Goal: Information Seeking & Learning: Learn about a topic

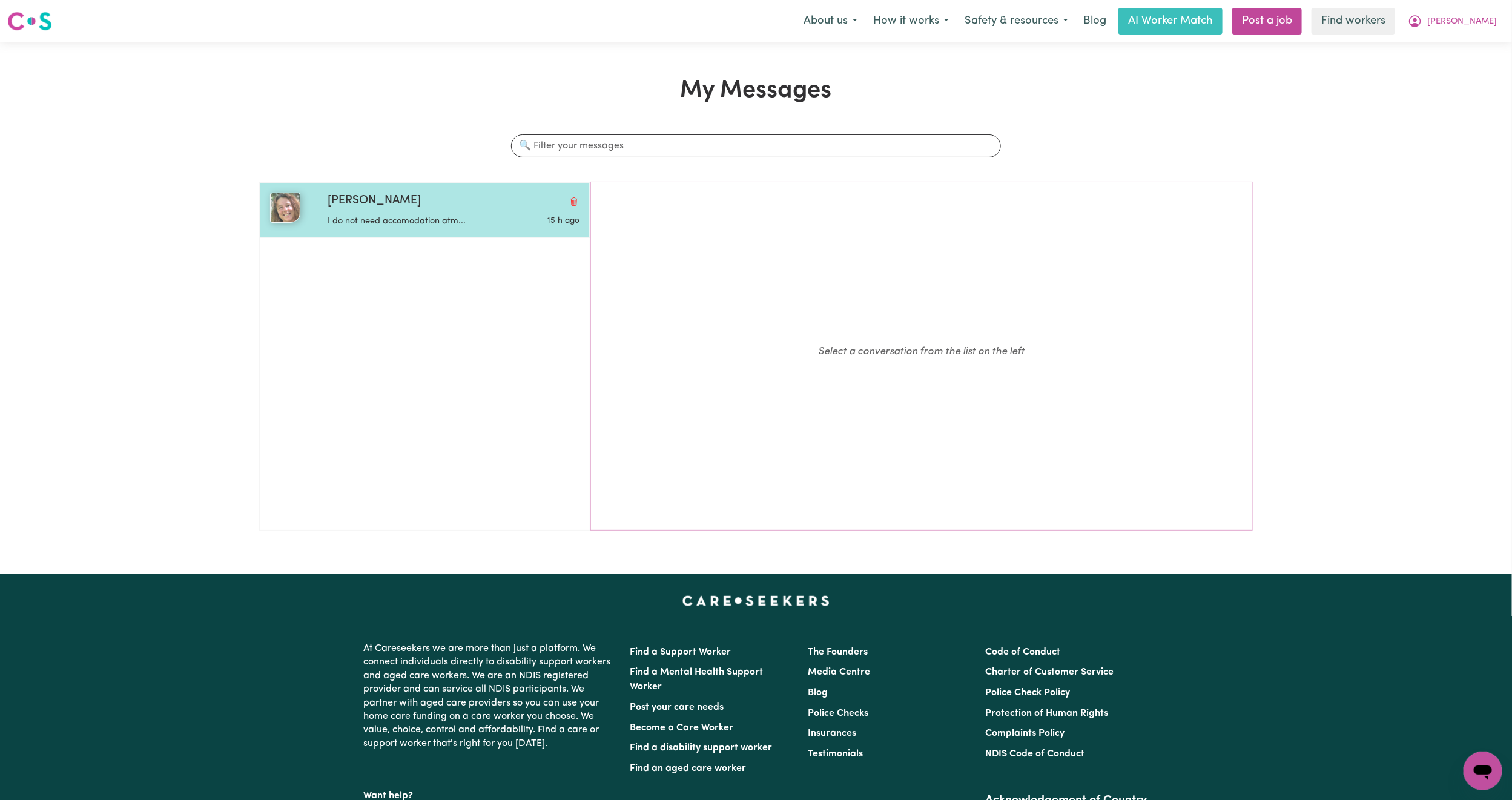
click at [457, 208] on div "Tina W" at bounding box center [454, 202] width 252 height 18
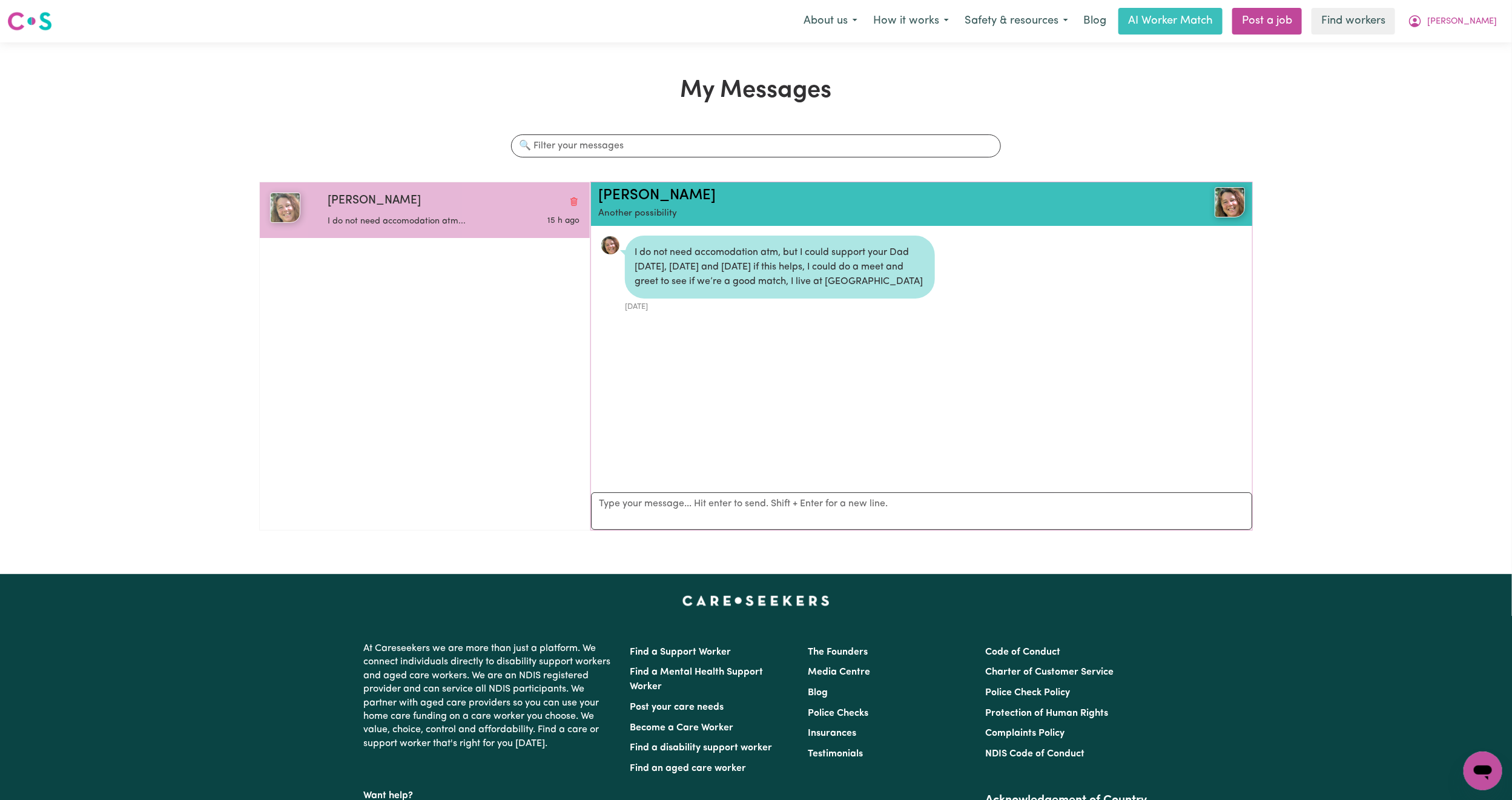
scroll to position [8, 0]
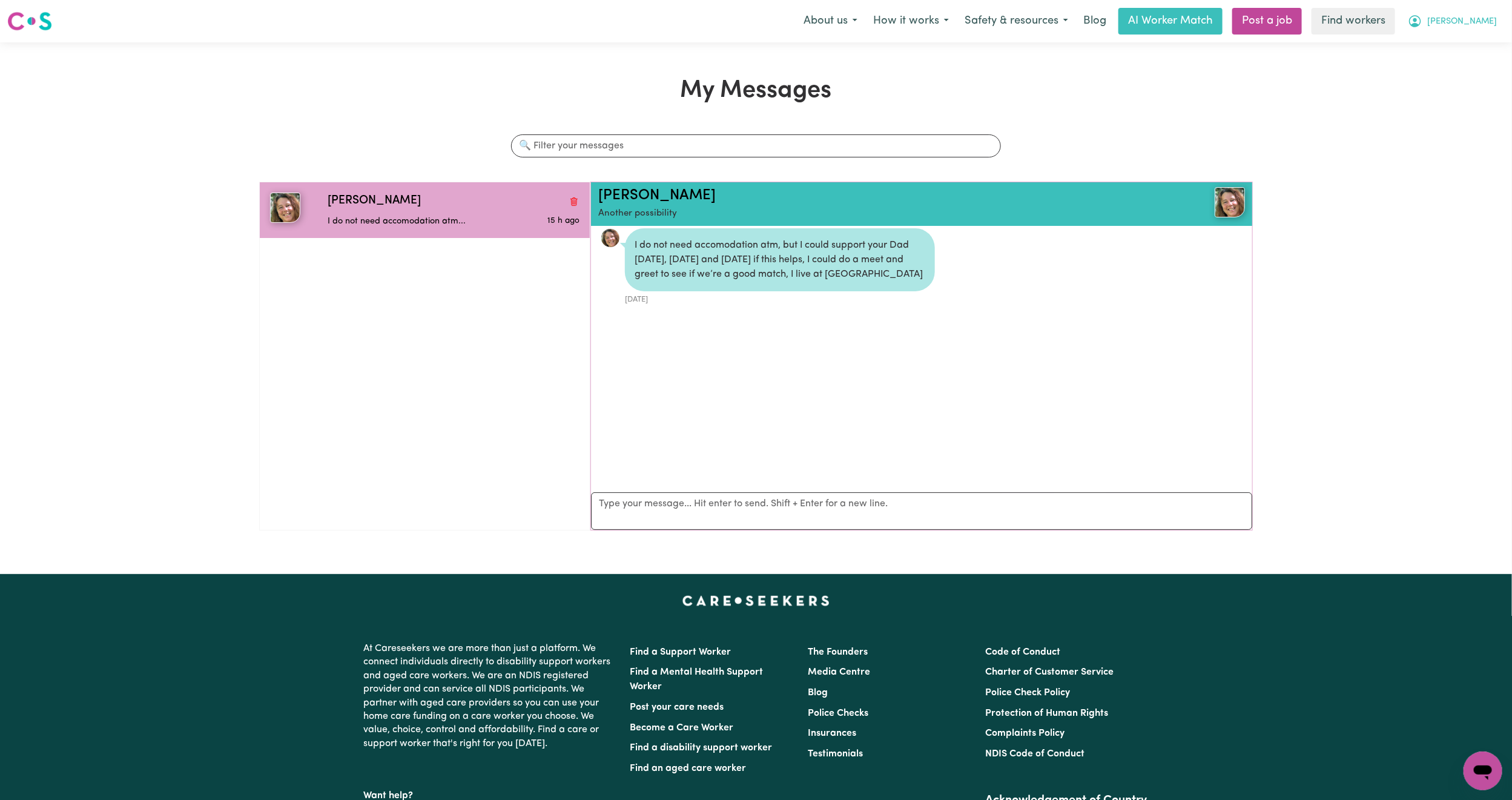
click at [1488, 16] on span "[PERSON_NAME]" at bounding box center [1461, 21] width 69 height 13
click at [1473, 51] on link "My Dashboard" at bounding box center [1456, 47] width 96 height 23
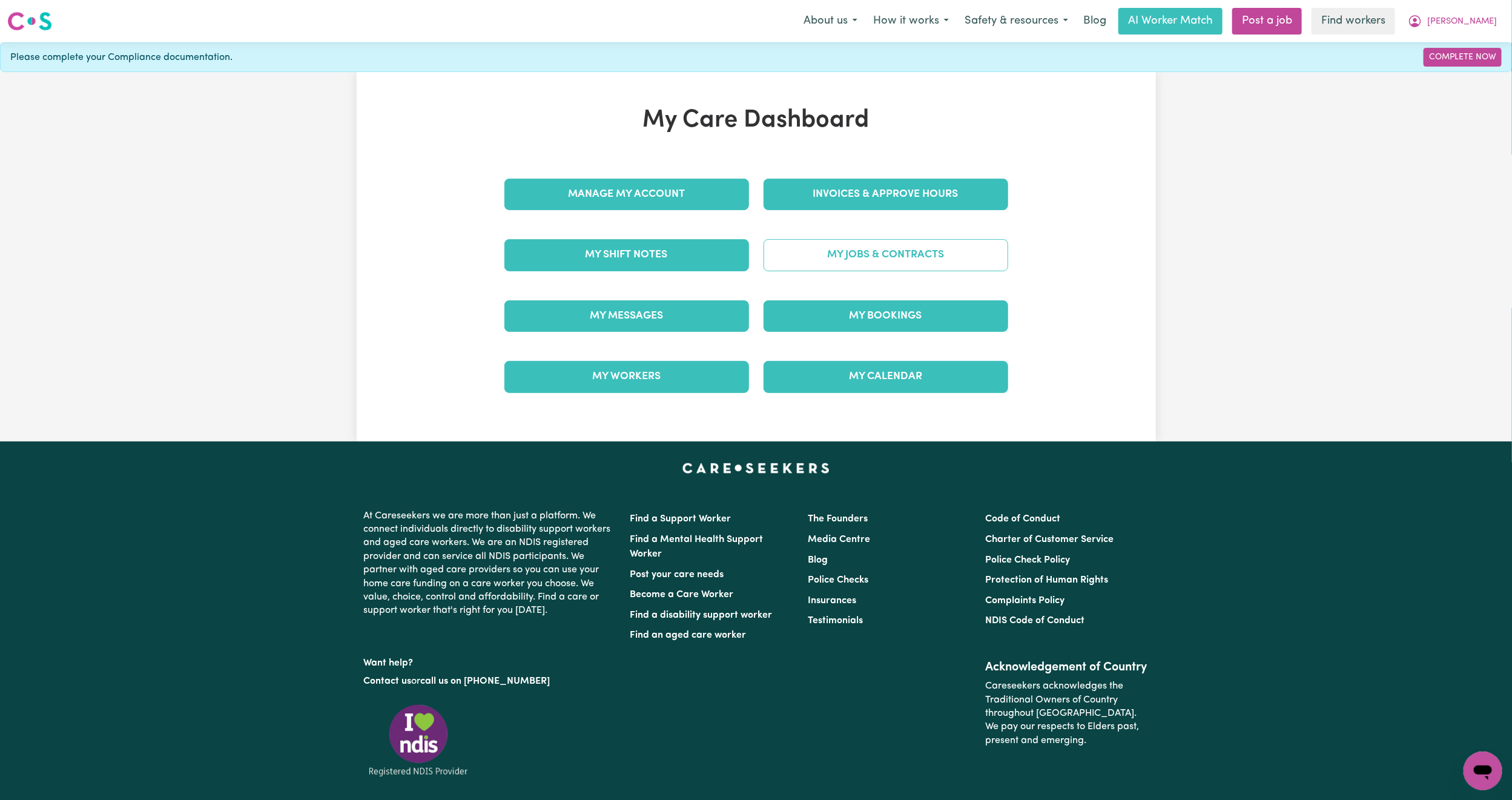
click at [930, 241] on link "My Jobs & Contracts" at bounding box center [885, 254] width 244 height 31
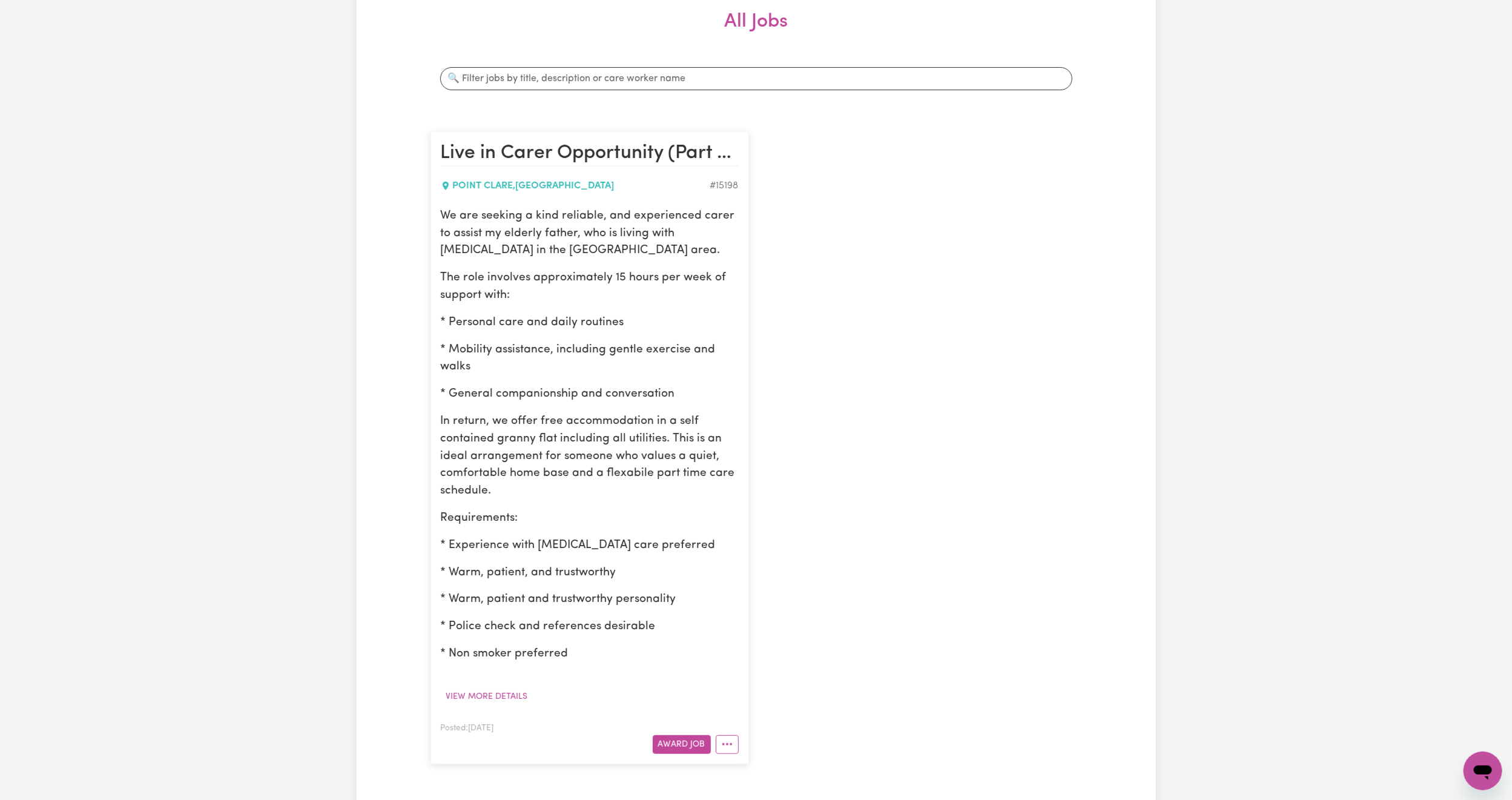
scroll to position [182, 0]
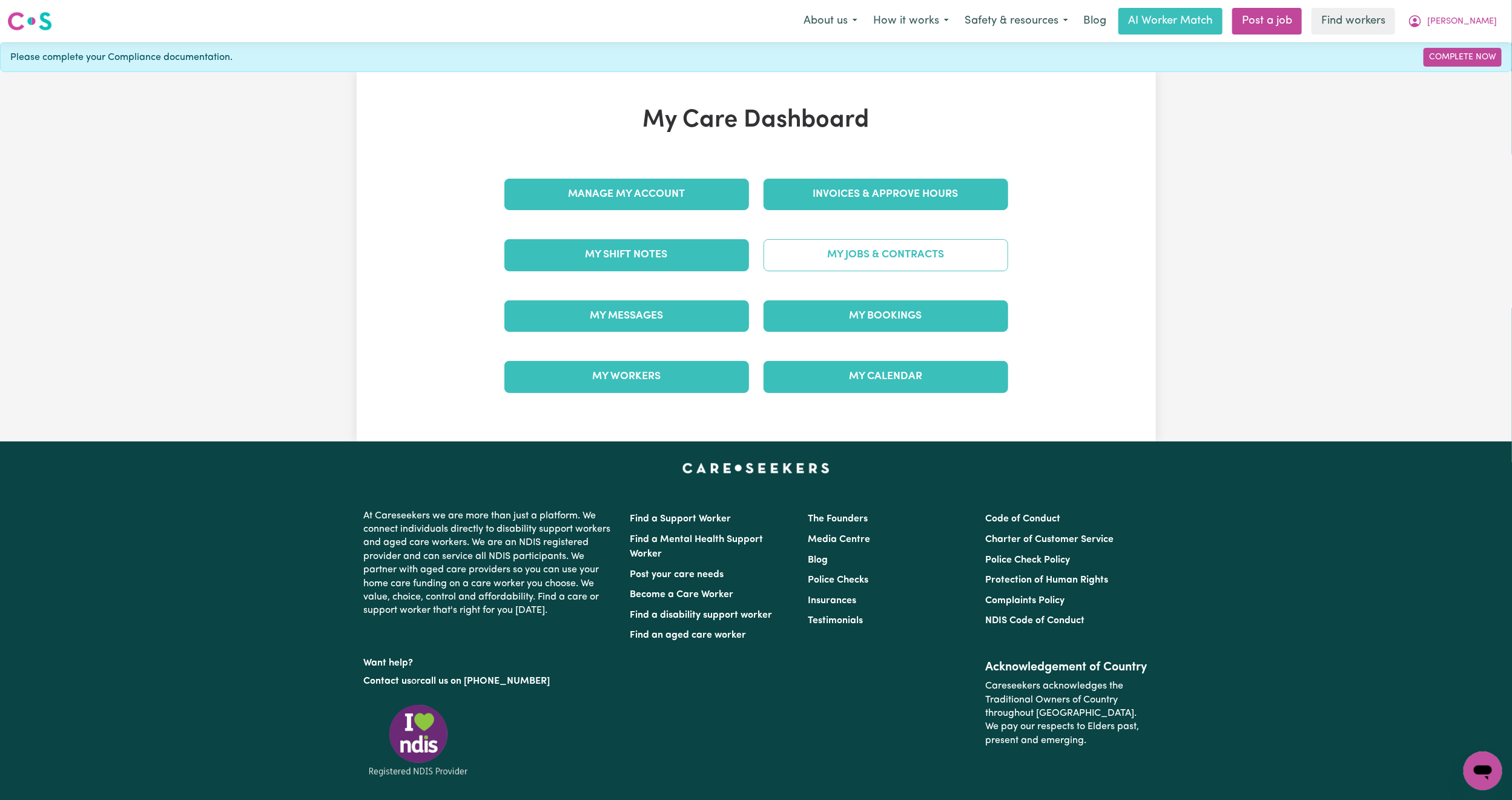
click at [880, 271] on link "My Jobs & Contracts" at bounding box center [885, 254] width 244 height 31
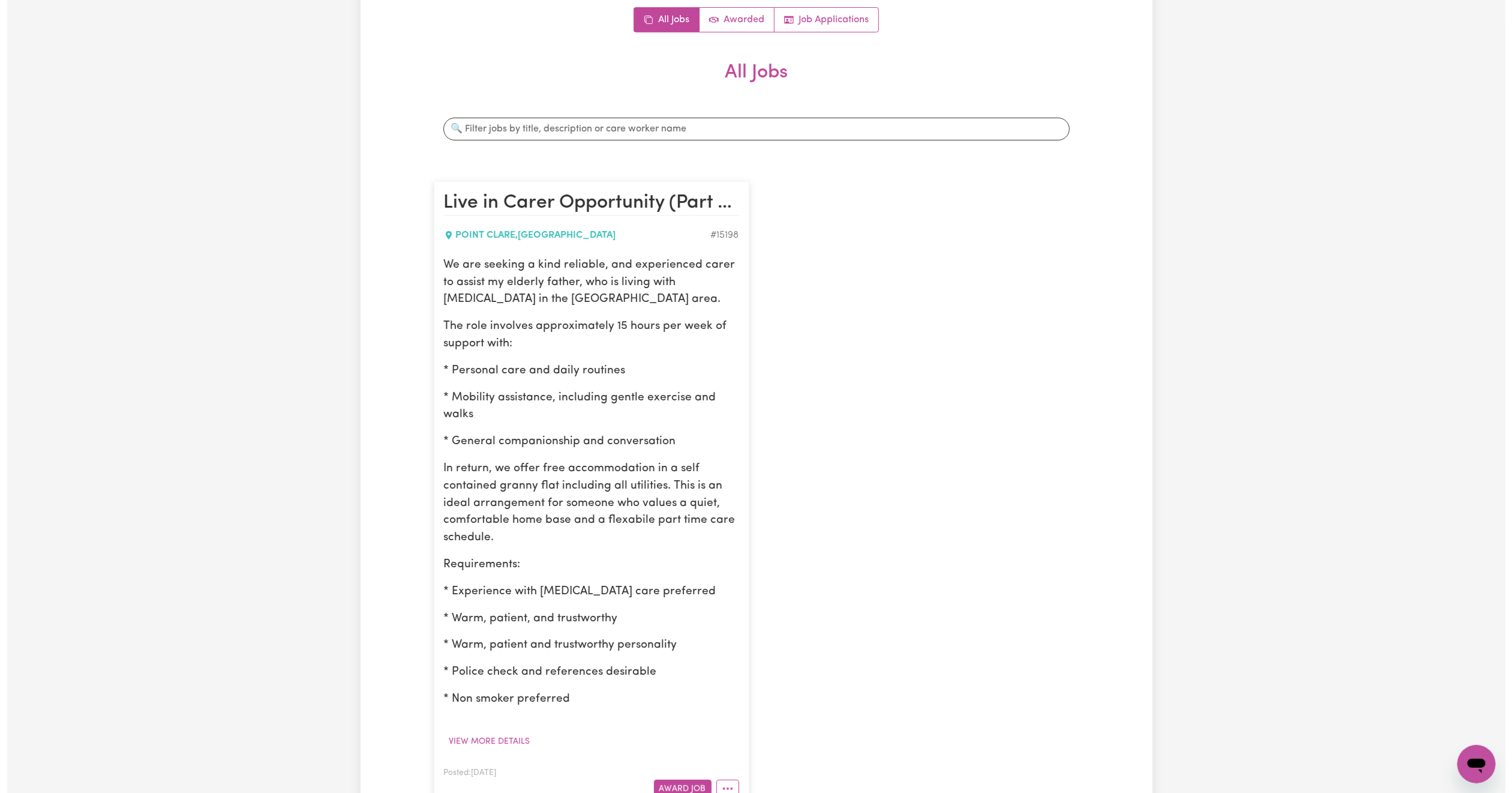
scroll to position [270, 0]
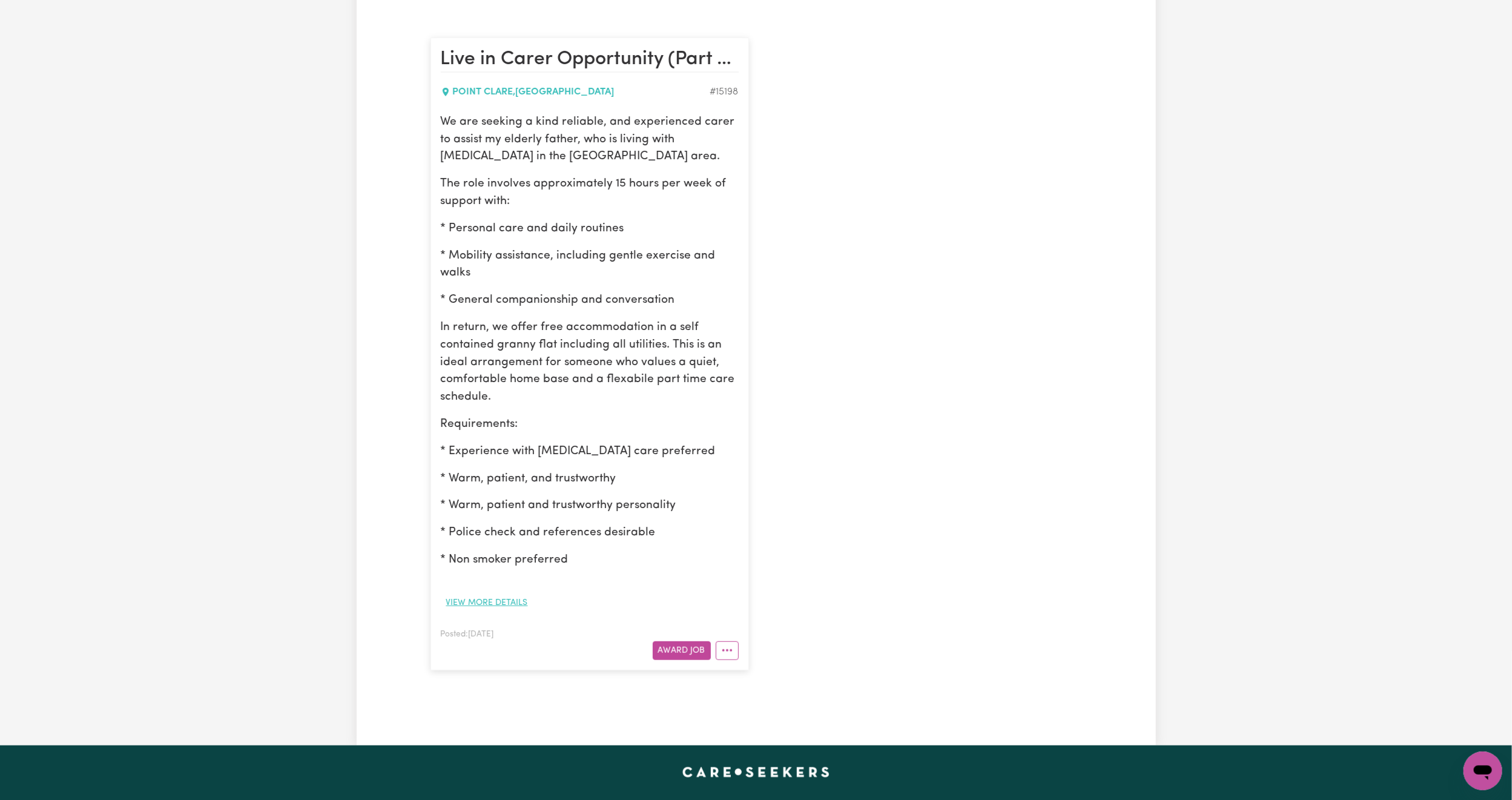
click at [519, 606] on button "View more details" at bounding box center [487, 602] width 92 height 19
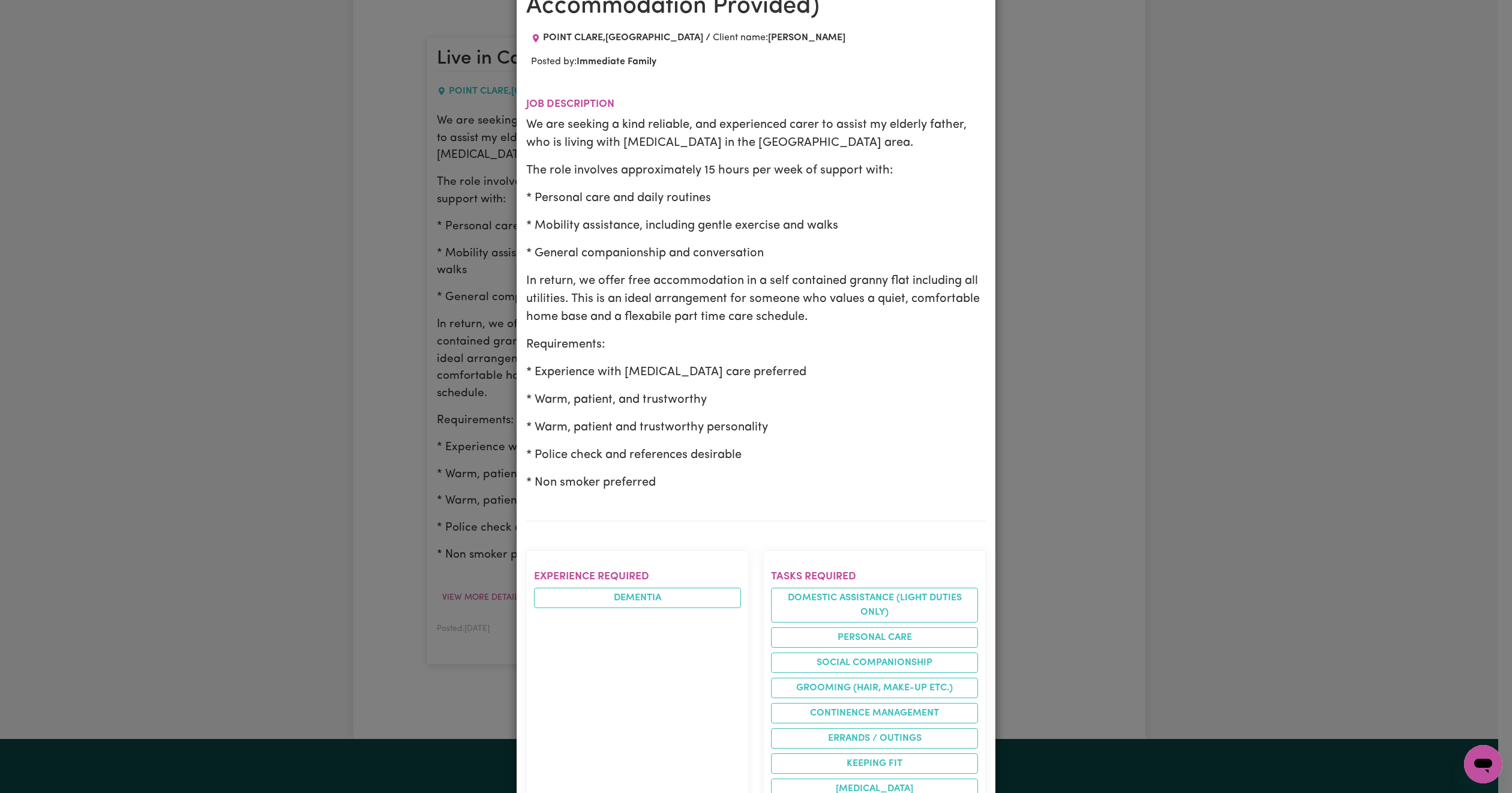
scroll to position [48, 0]
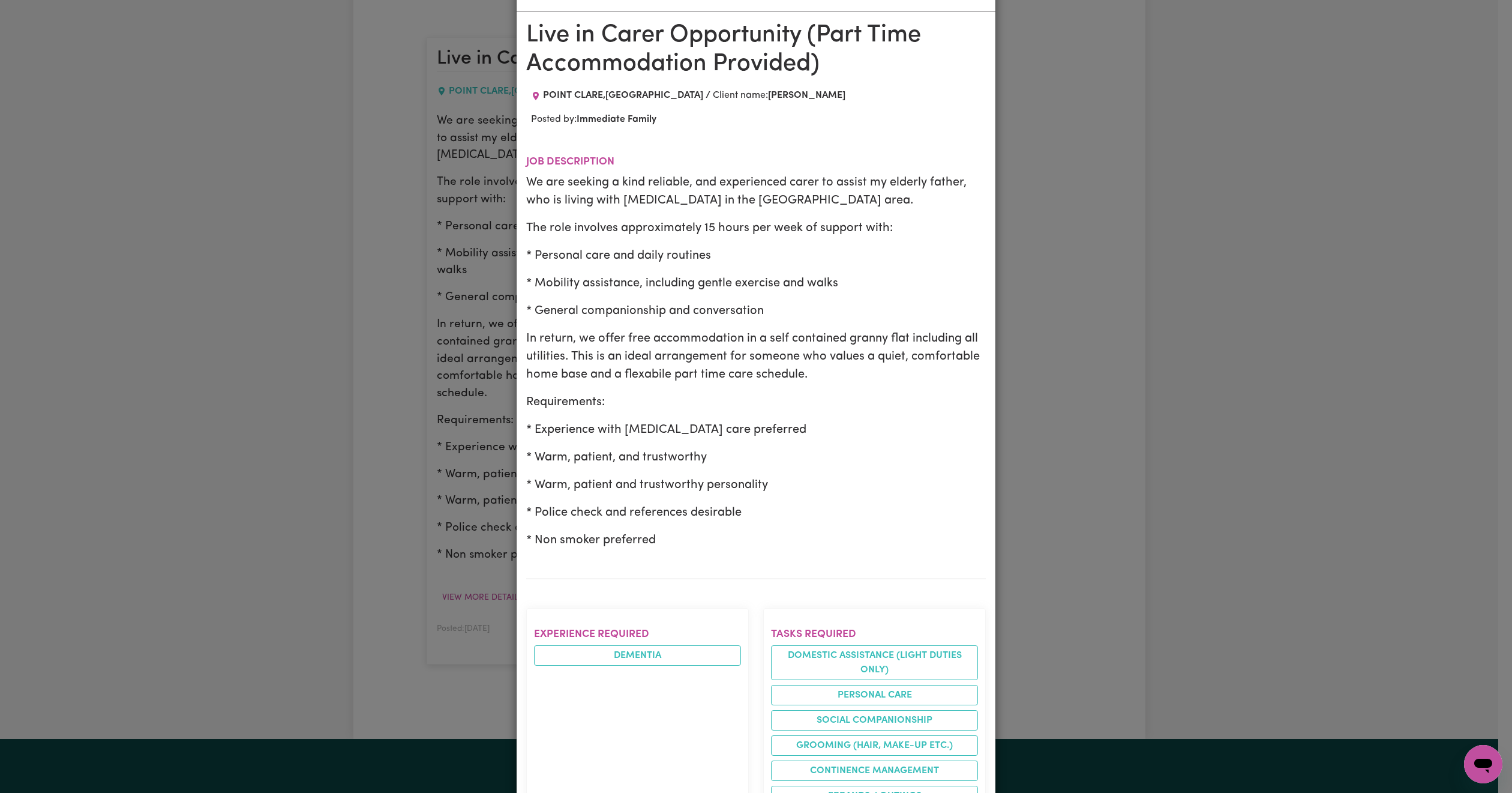
click at [408, 558] on div "Job Details Live in Carer Opportunity (Part Time Accommodation Provided) POINT …" at bounding box center [756, 396] width 1512 height 793
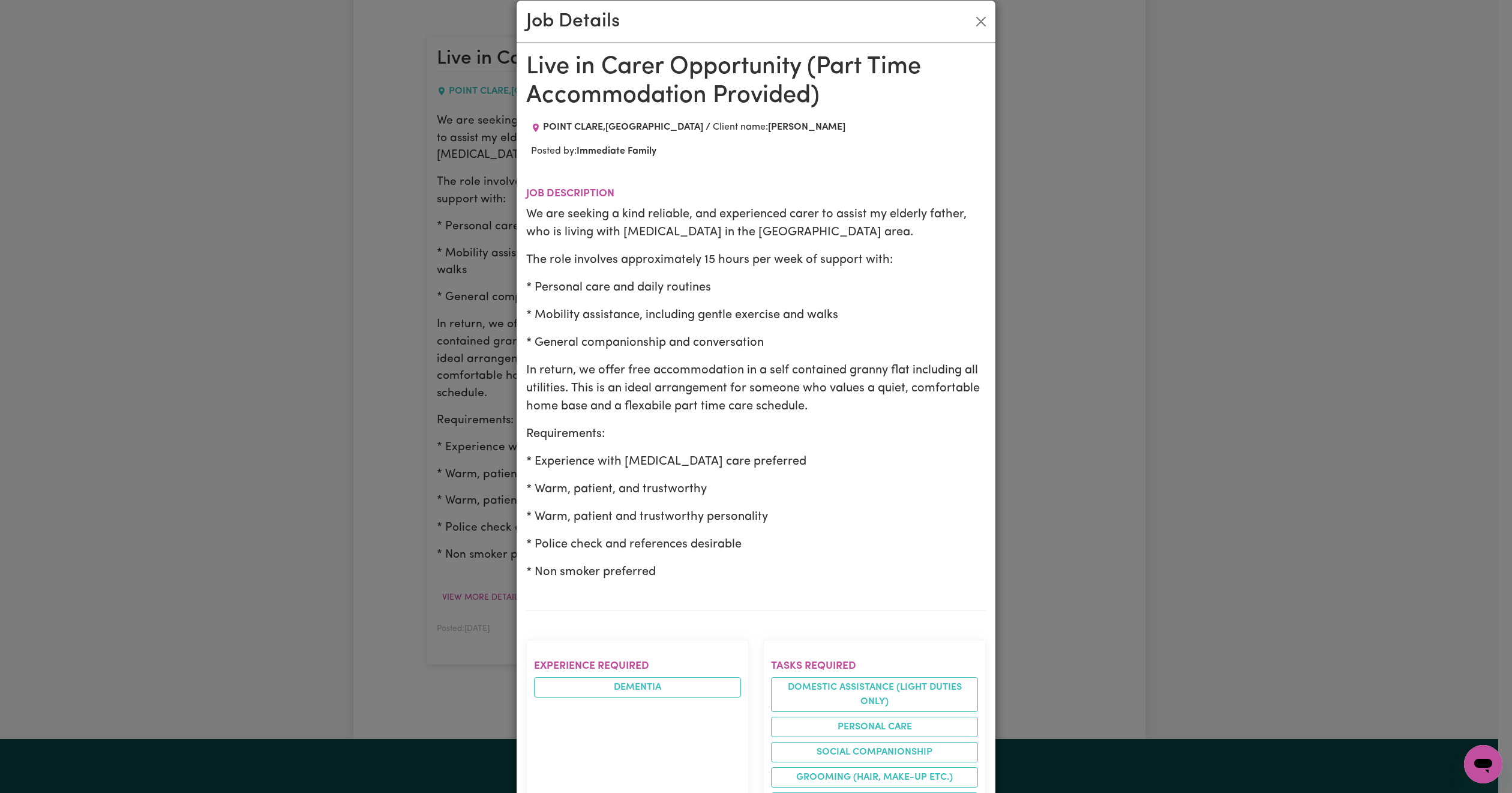
scroll to position [0, 0]
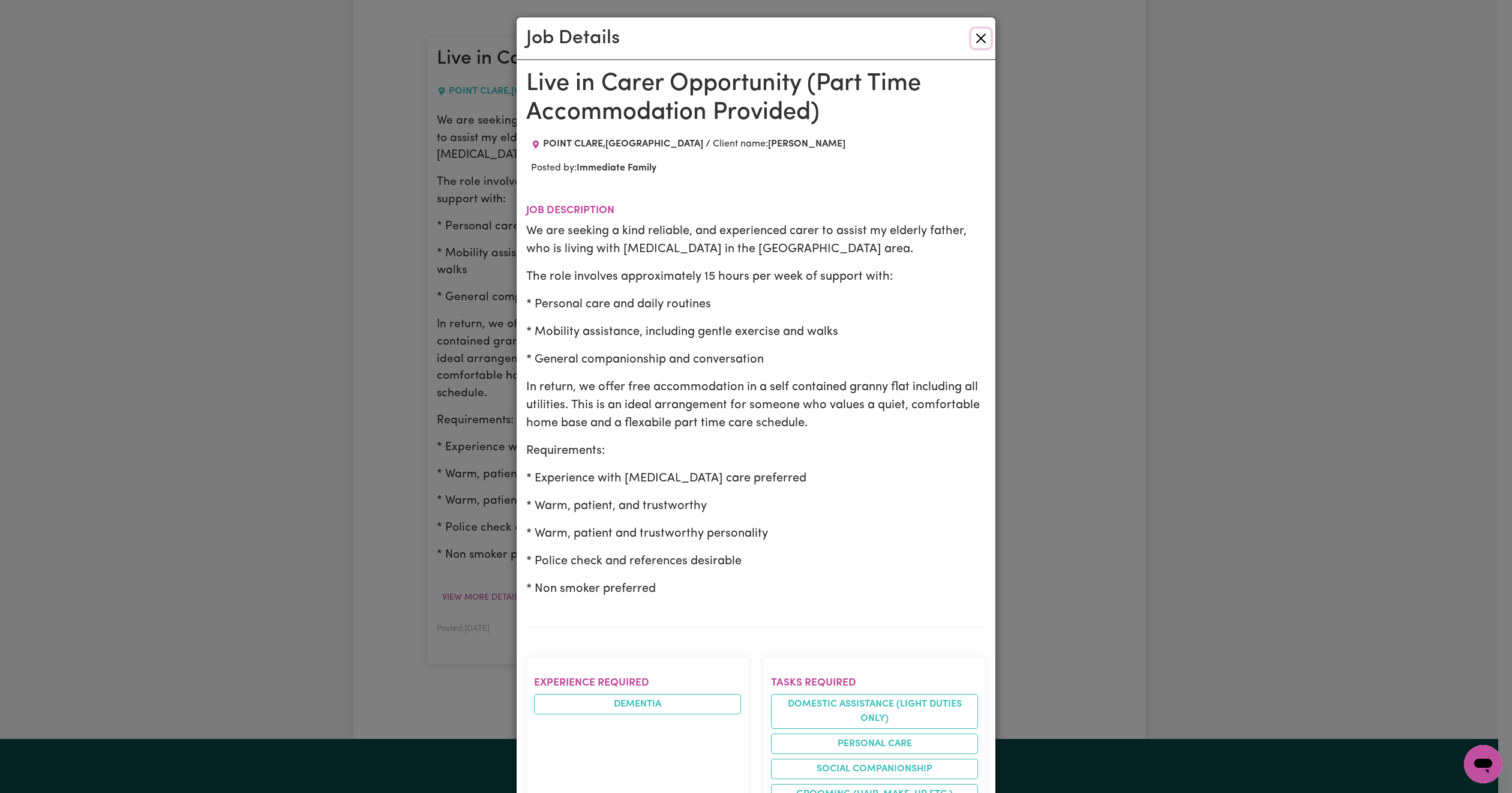
click at [978, 33] on button "Close" at bounding box center [981, 39] width 19 height 19
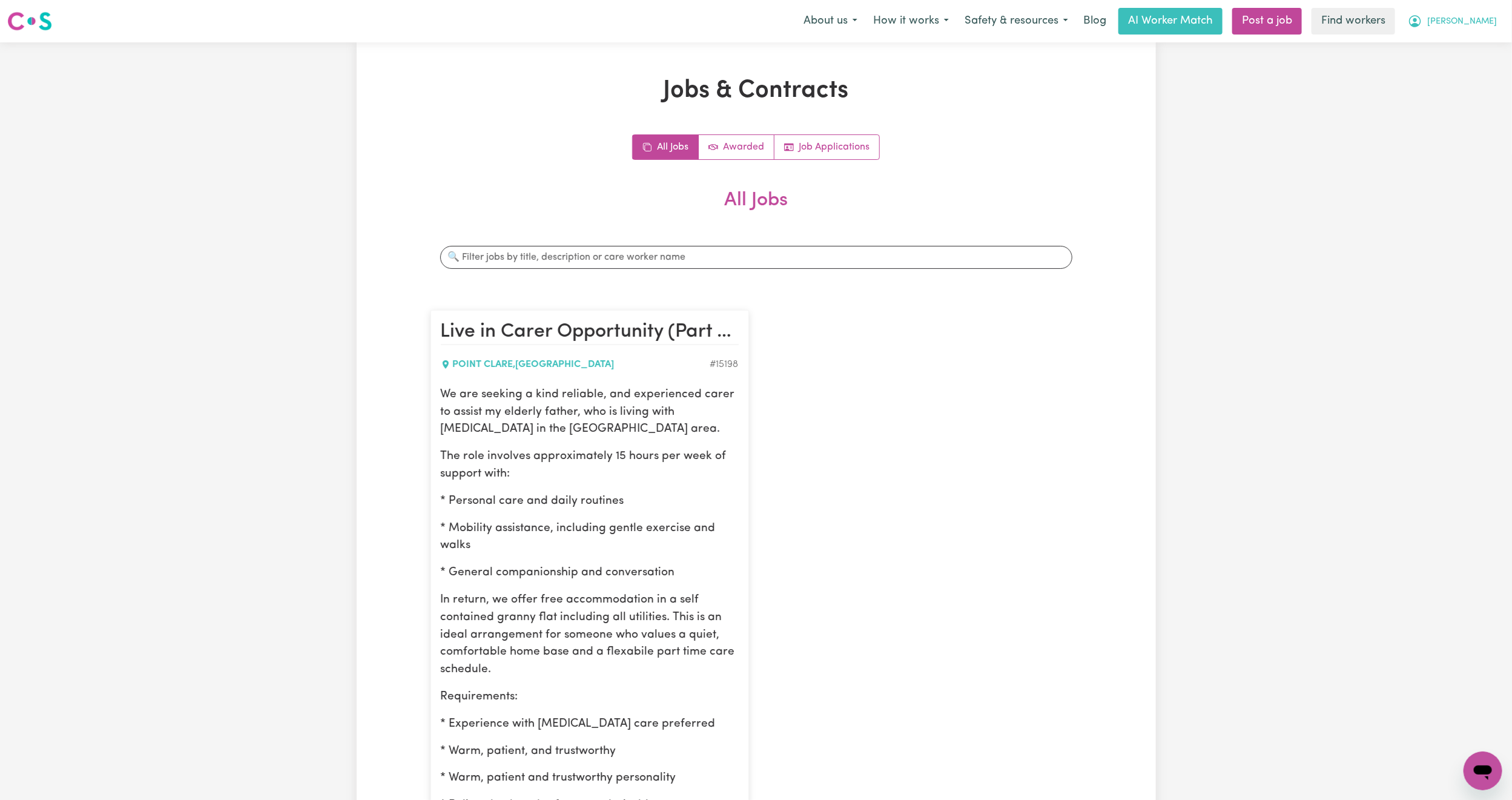
click at [1488, 28] on span "[PERSON_NAME]" at bounding box center [1461, 21] width 69 height 13
click at [1461, 46] on link "My Dashboard" at bounding box center [1456, 47] width 96 height 23
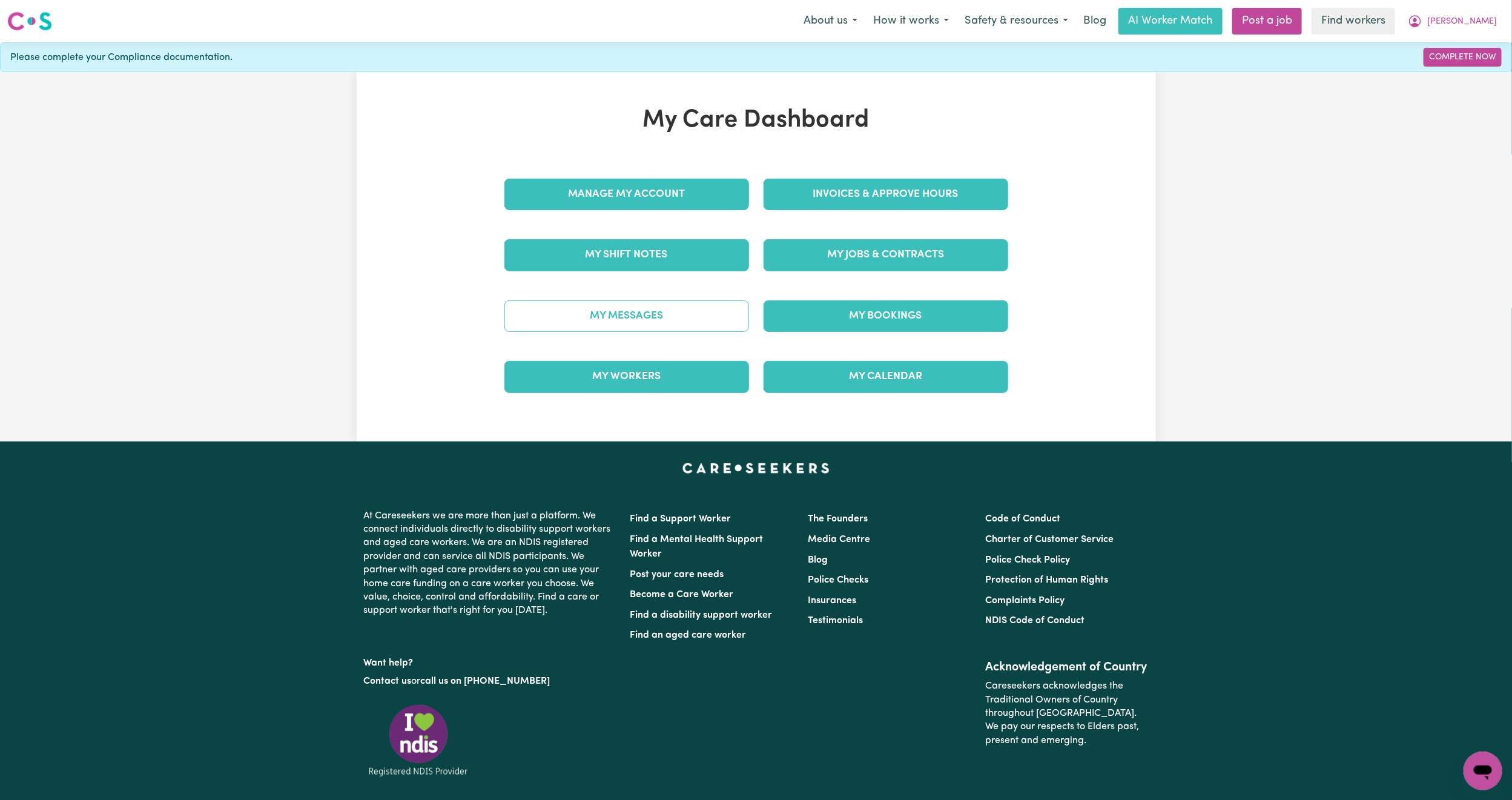
click at [617, 324] on link "My Messages" at bounding box center [626, 315] width 244 height 31
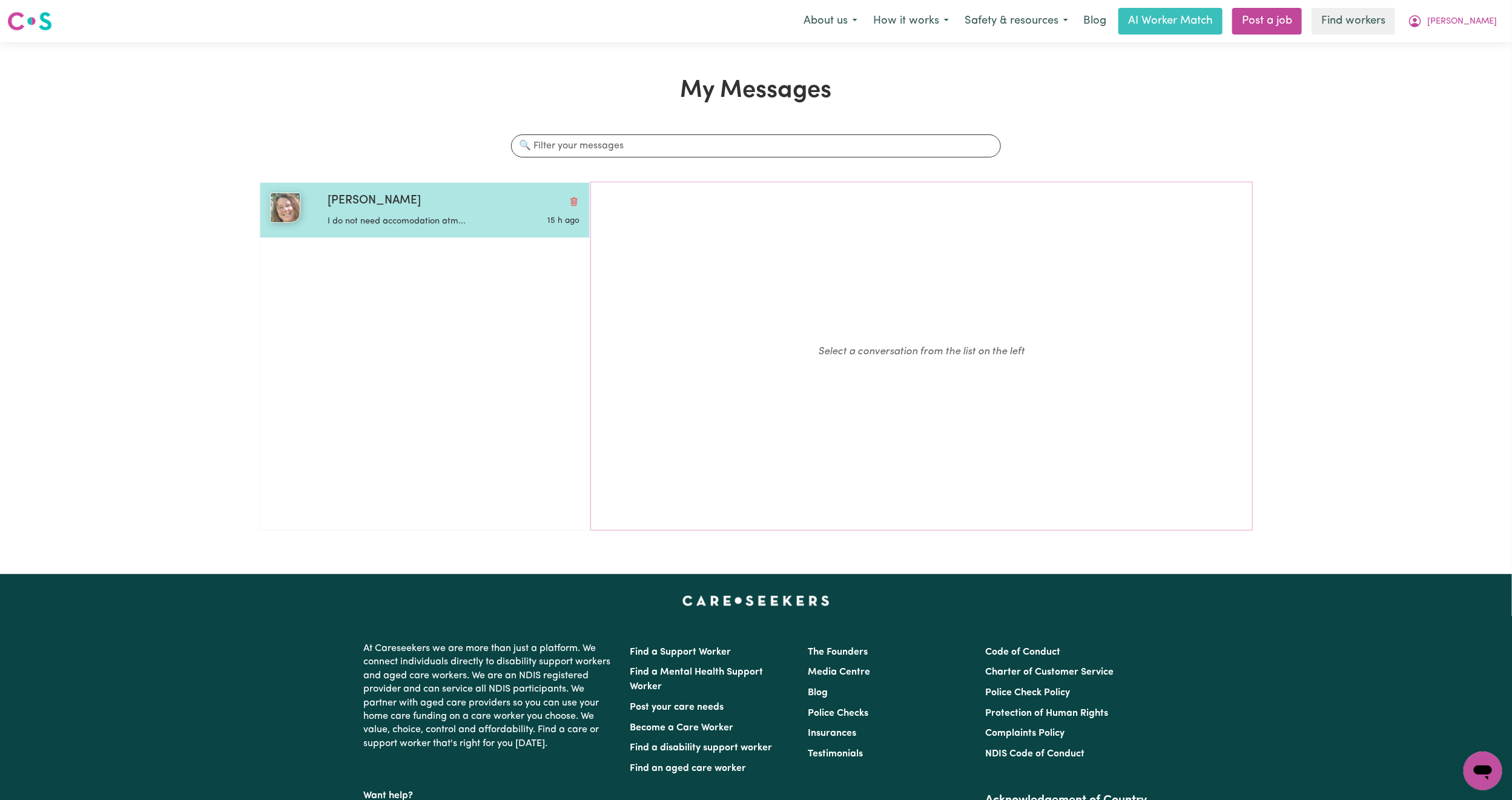
click at [471, 213] on div "I do not need accomodation atm..." at bounding box center [411, 219] width 168 height 18
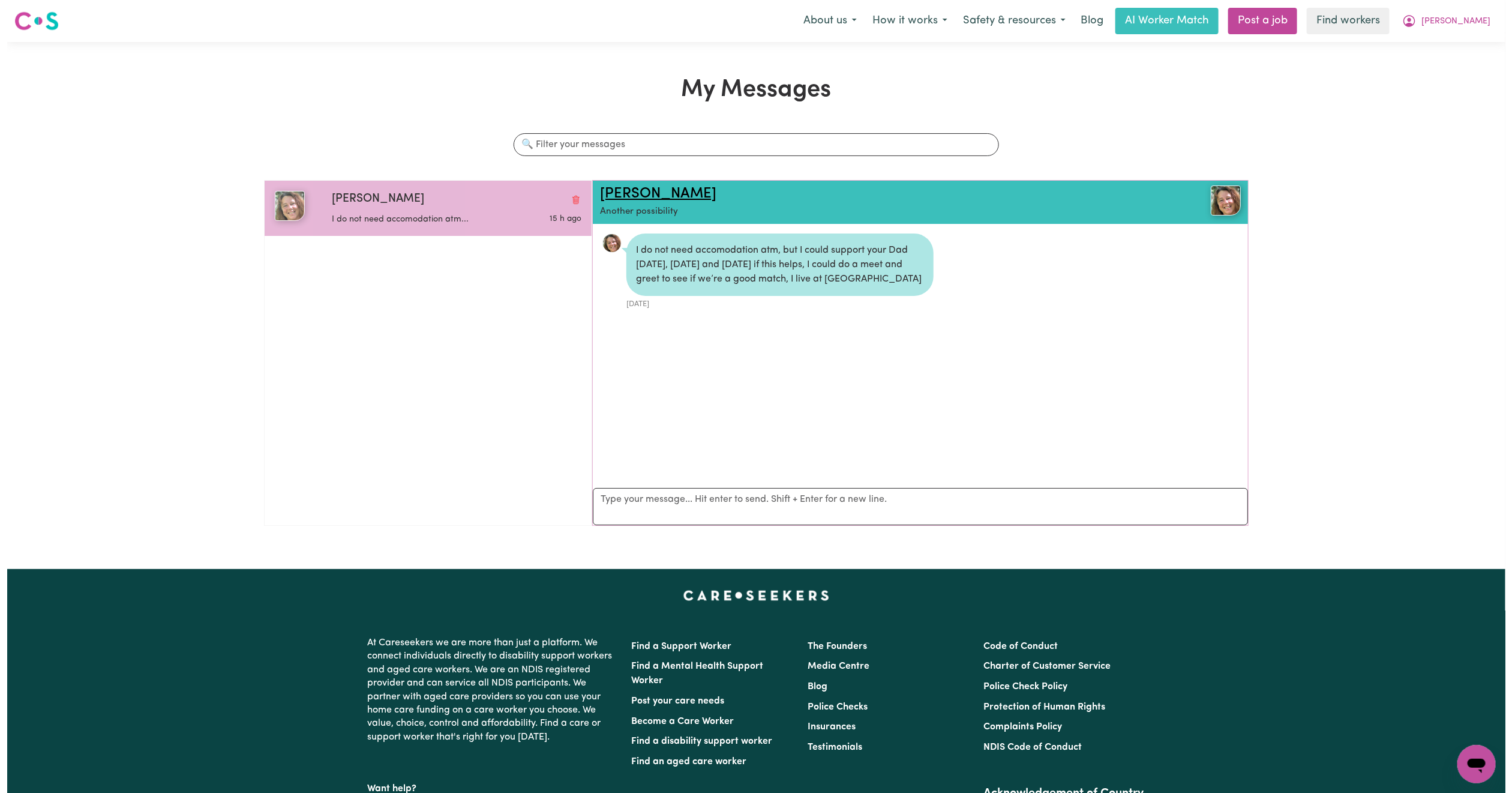
scroll to position [8, 0]
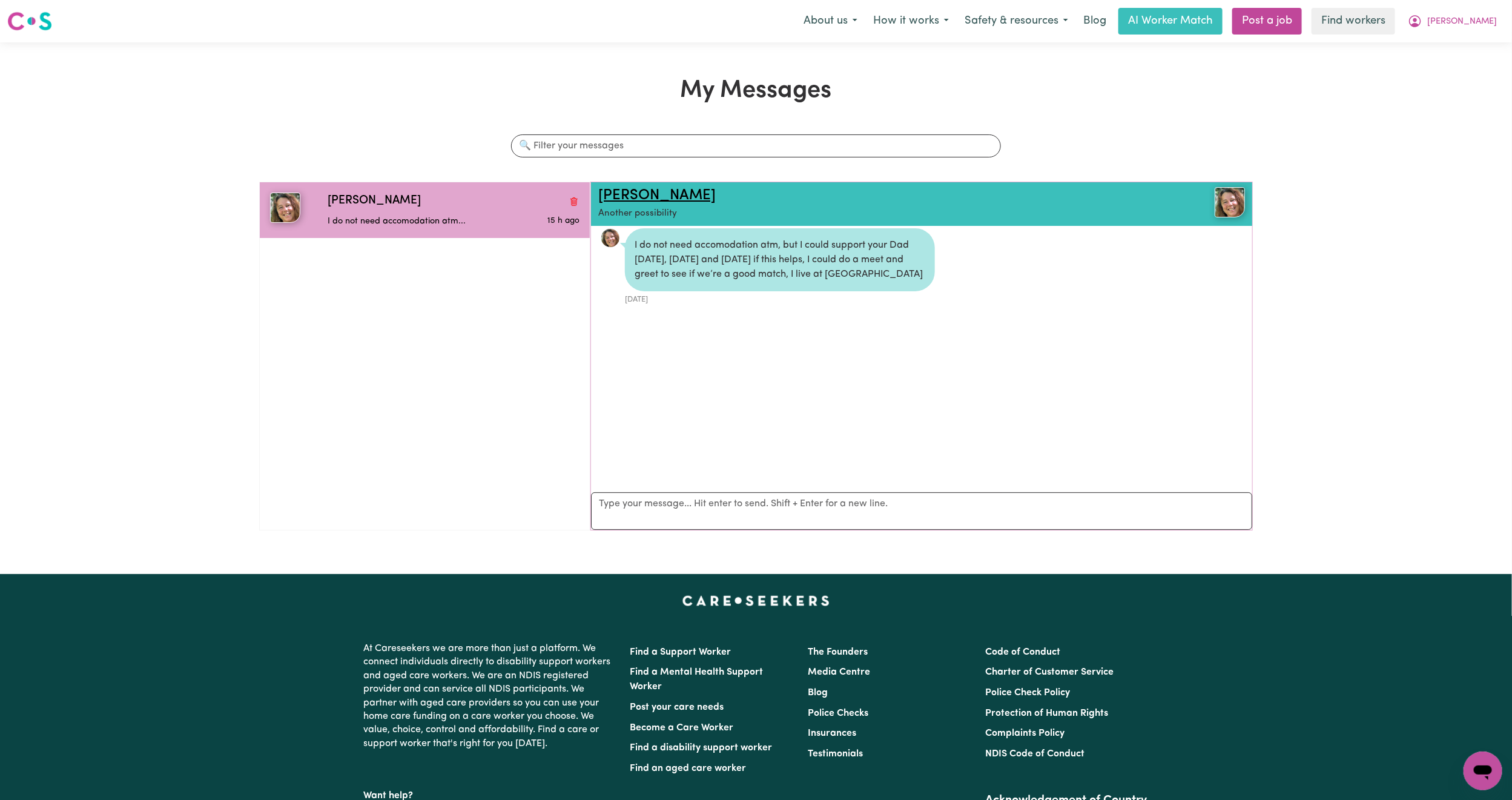
click at [614, 191] on link "Tina W" at bounding box center [657, 195] width 117 height 14
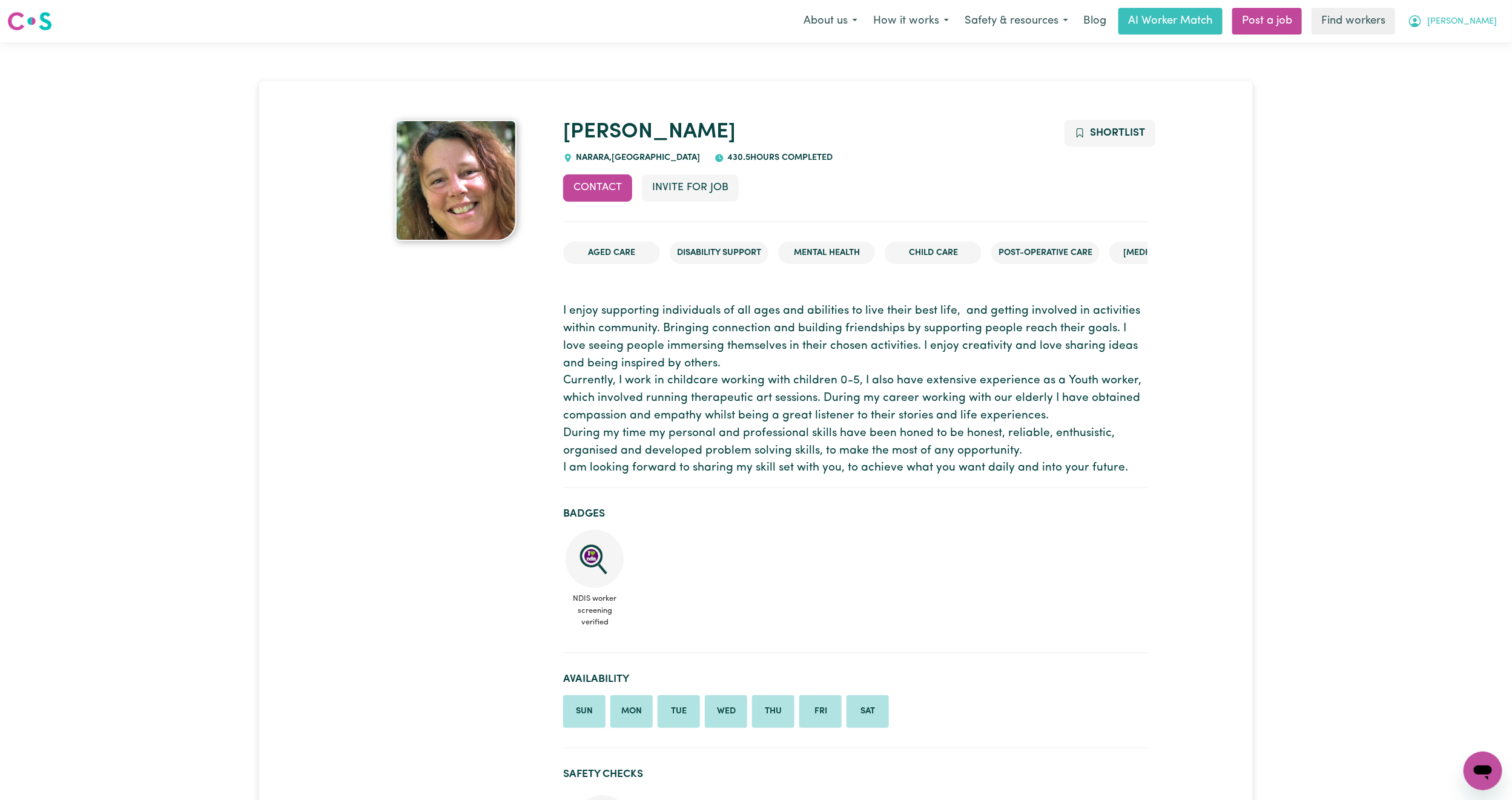
click at [1484, 9] on button "[PERSON_NAME]" at bounding box center [1452, 21] width 105 height 26
click at [1443, 66] on link "Logout" at bounding box center [1456, 69] width 96 height 23
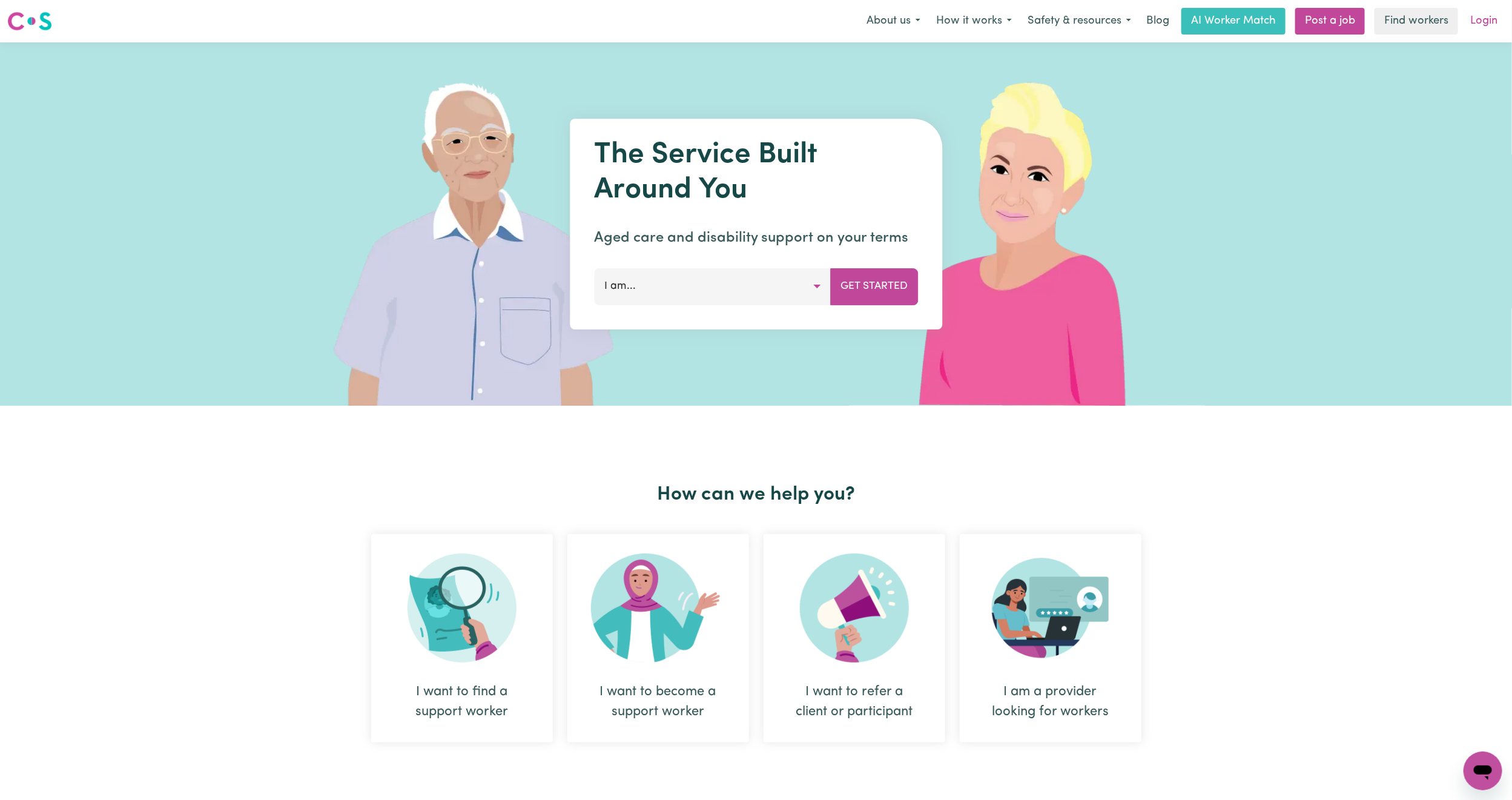
click at [1480, 13] on link "Login" at bounding box center [1483, 21] width 42 height 27
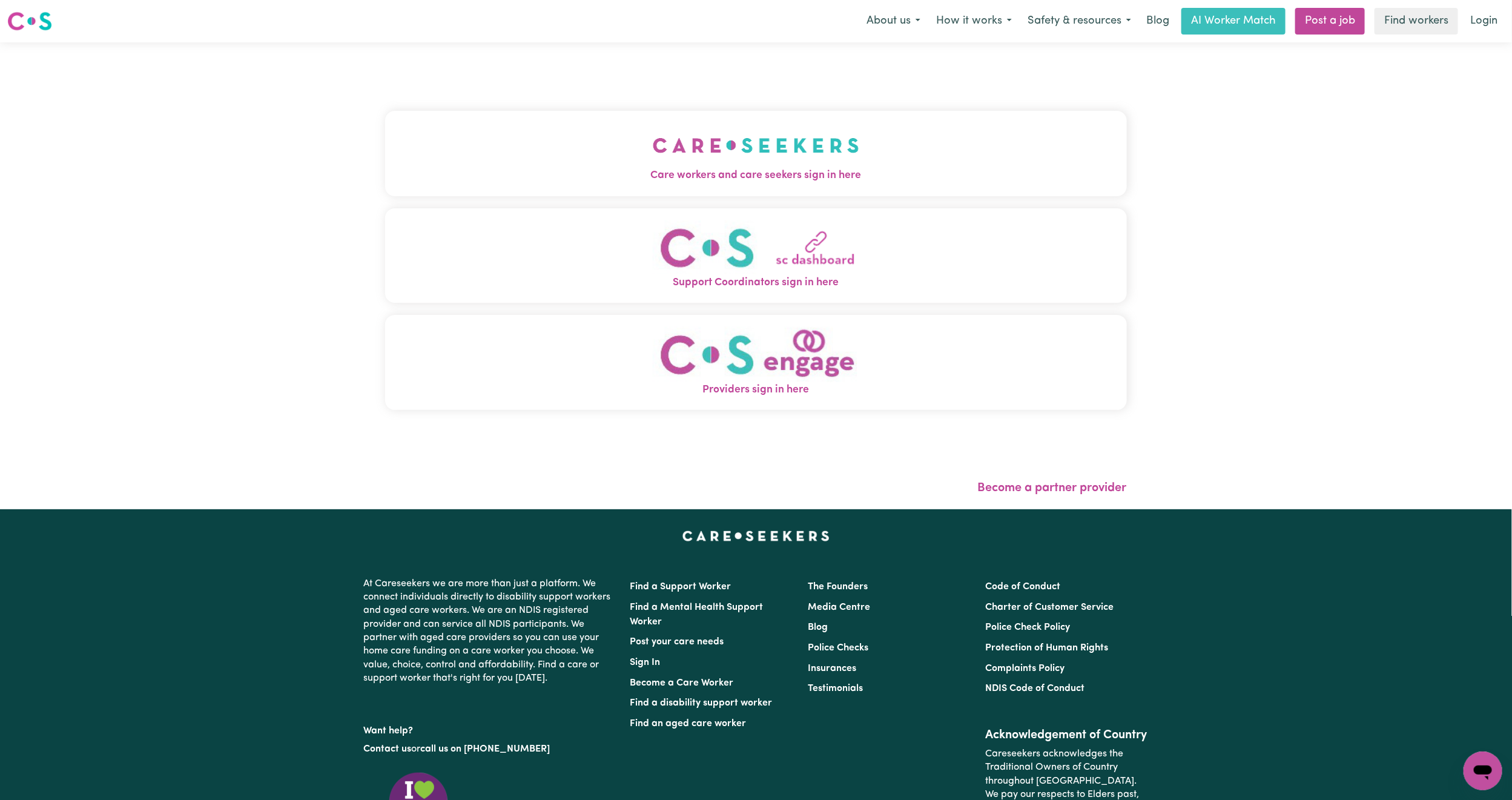
click at [630, 109] on div "Care workers and care seekers sign in here Support Coordinators sign in here Pr…" at bounding box center [756, 266] width 741 height 400
click at [587, 136] on button "Care workers and care seekers sign in here" at bounding box center [756, 153] width 741 height 84
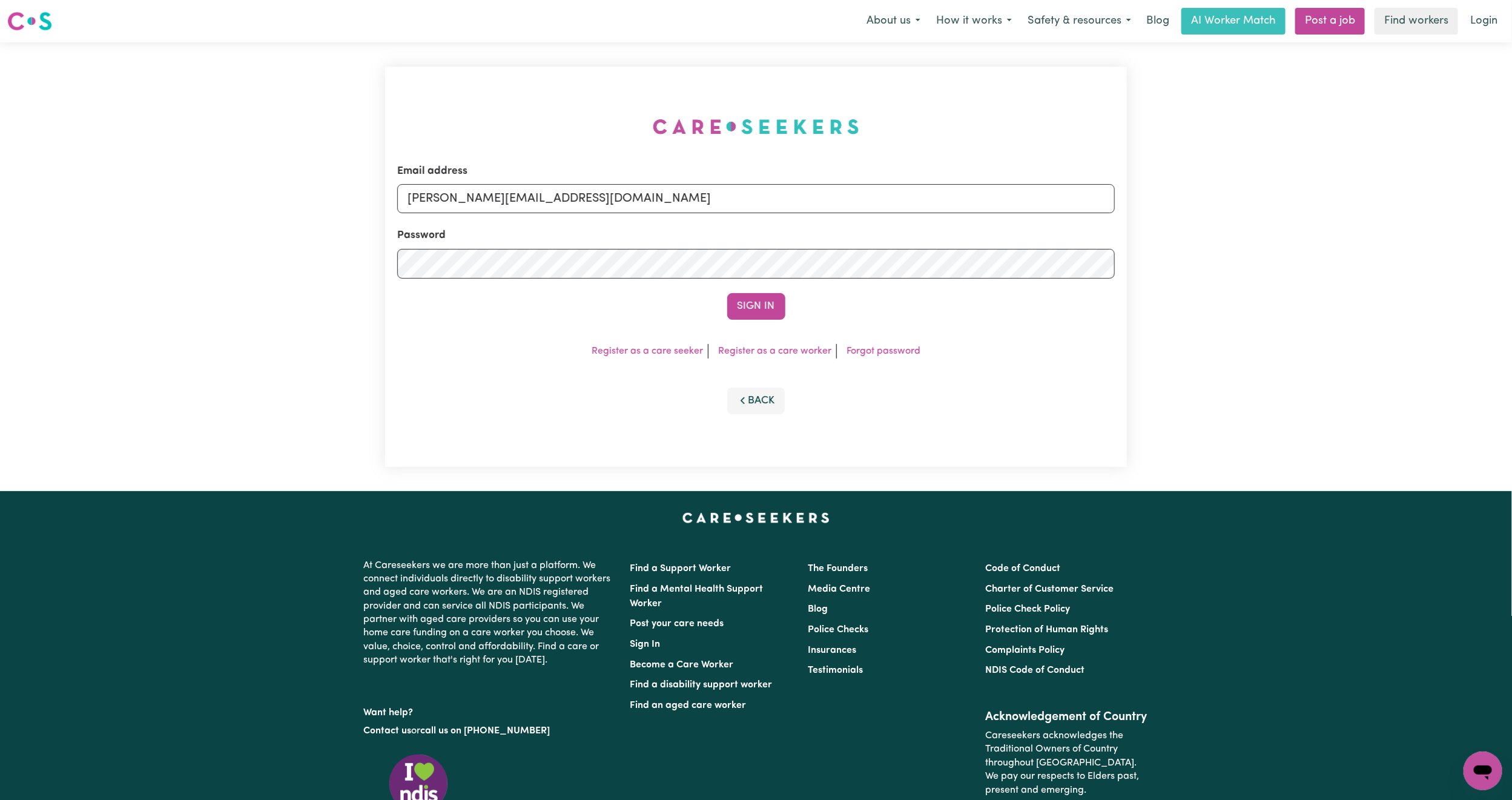
click at [473, 168] on div "Email address [PERSON_NAME][EMAIL_ADDRESS][DOMAIN_NAME]" at bounding box center [756, 188] width 717 height 50
click at [487, 206] on input "[PERSON_NAME][EMAIL_ADDRESS][DOMAIN_NAME]" at bounding box center [756, 198] width 717 height 29
click at [901, 276] on form "Email address [EMAIL_ADDRESS][PERSON_NAME][DOMAIN_NAME] Password Sign In" at bounding box center [756, 242] width 717 height 156
type input "superuser~[EMAIL_ADDRESS][DOMAIN_NAME]"
click at [727, 293] on button "Sign In" at bounding box center [756, 306] width 58 height 27
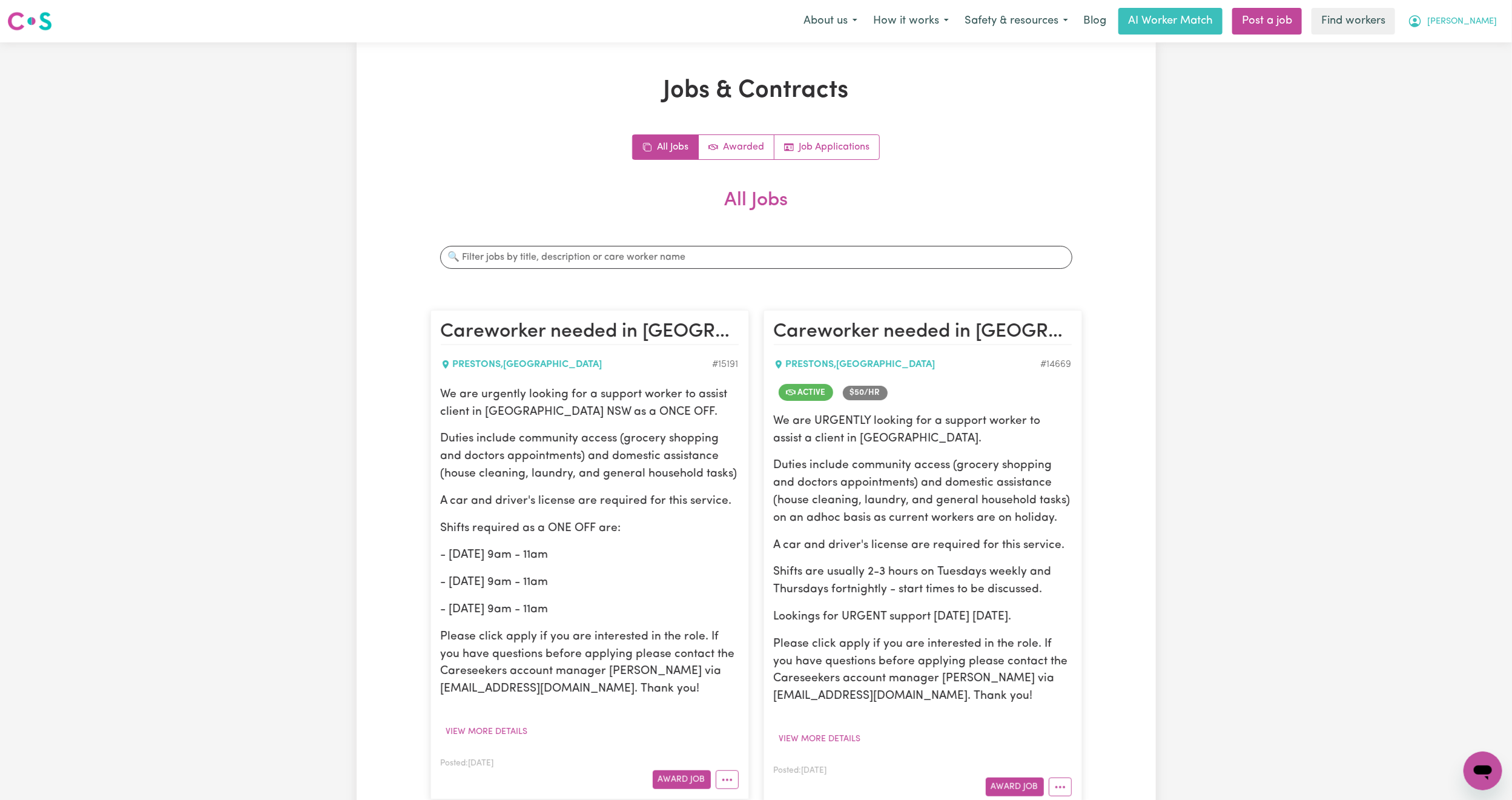
click at [1484, 20] on span "Norman" at bounding box center [1461, 21] width 69 height 13
